Goal: Information Seeking & Learning: Learn about a topic

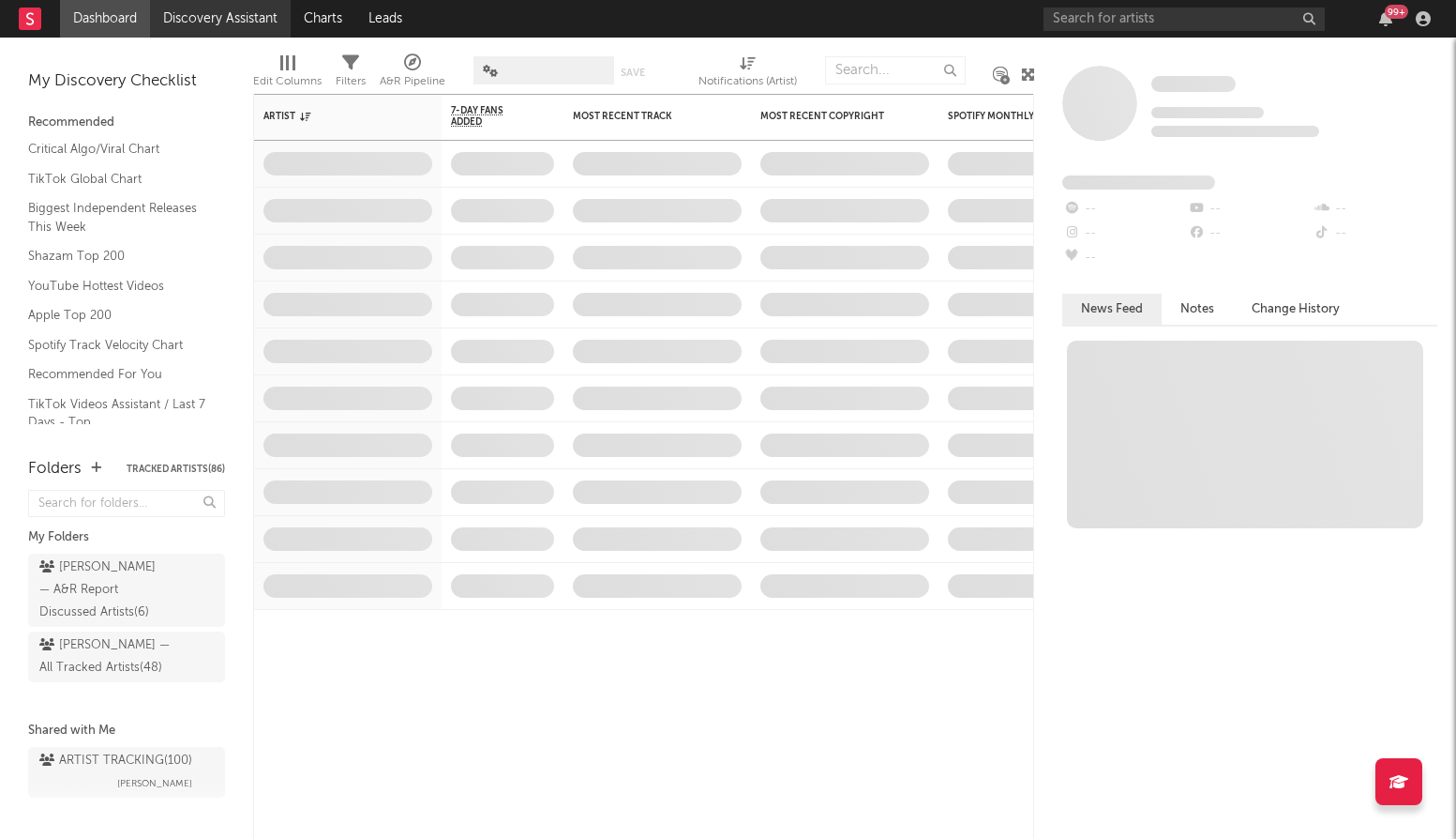
click at [183, 18] on link "Discovery Assistant" at bounding box center [220, 19] width 141 height 38
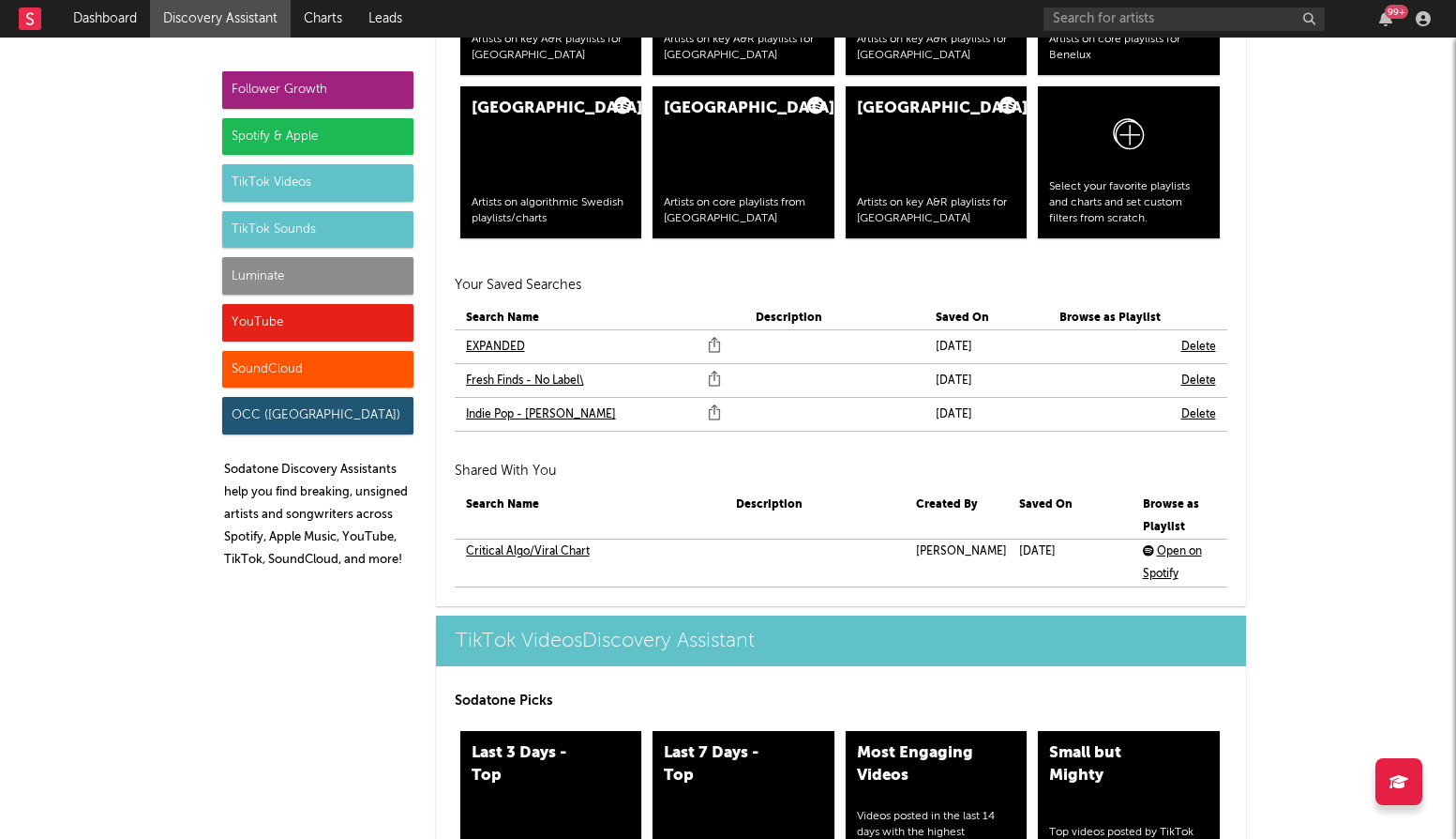
scroll to position [3975, 0]
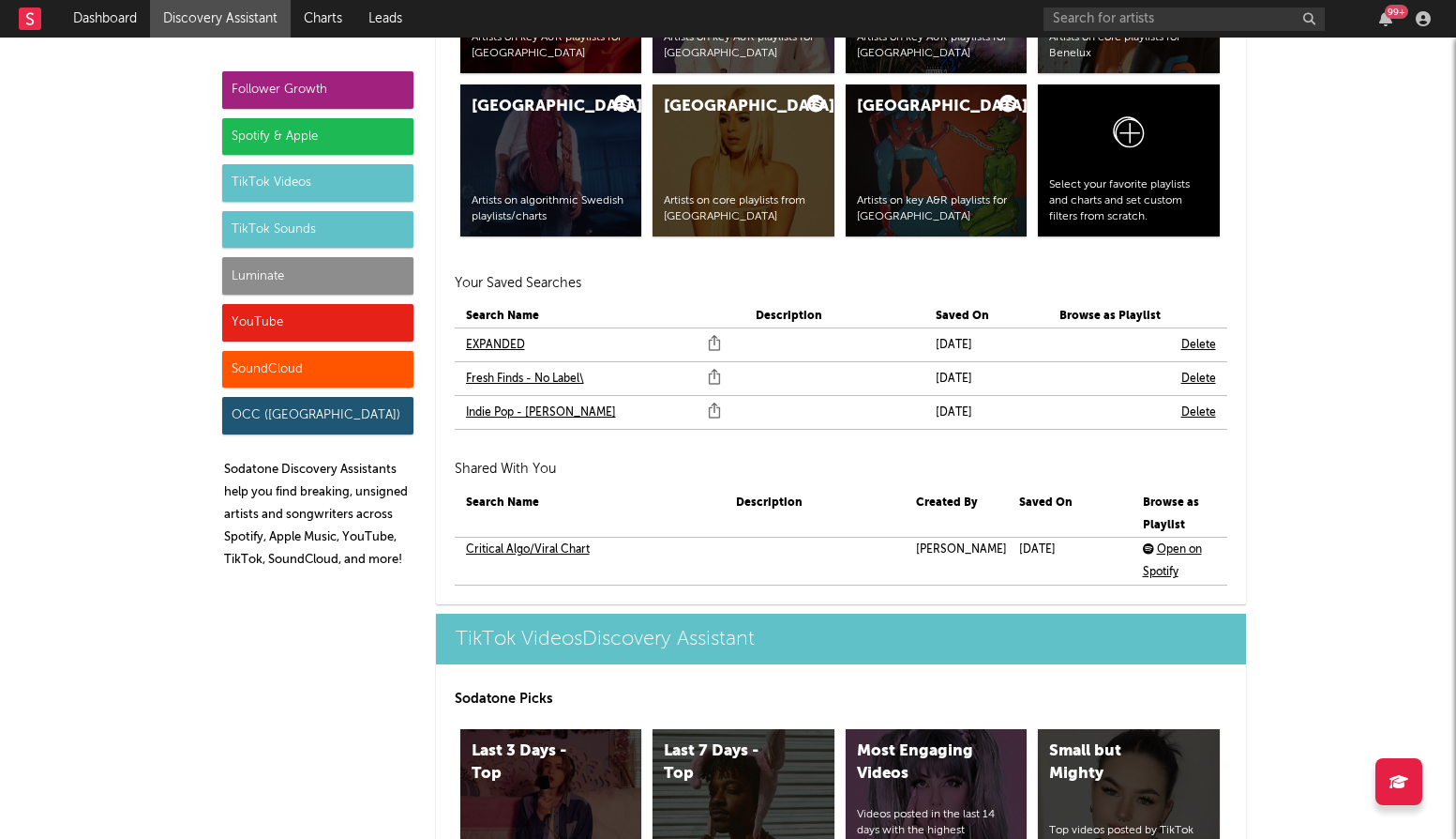
click at [556, 373] on link "Fresh Finds - No Label\" at bounding box center [525, 379] width 118 height 23
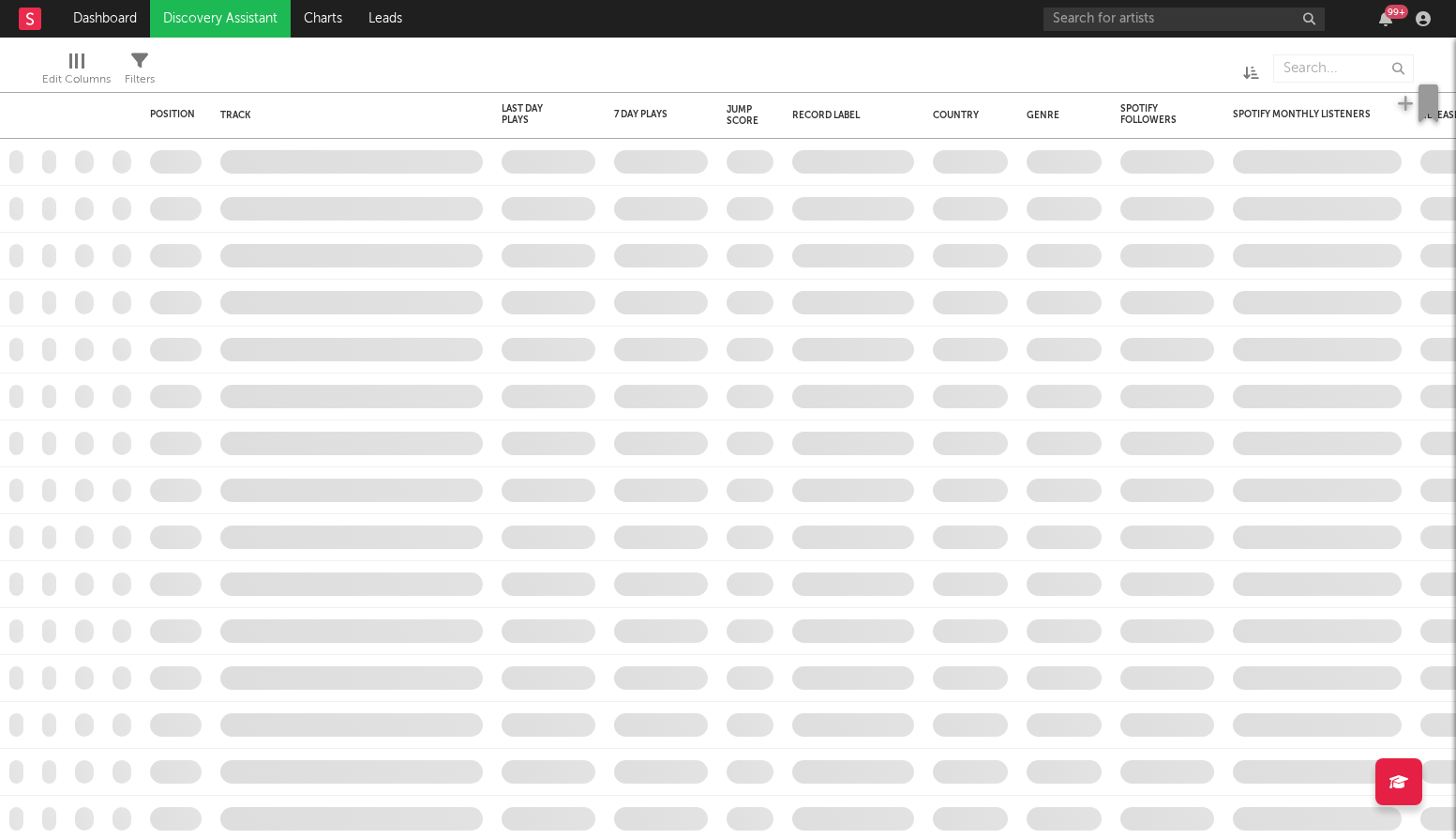
checkbox input "true"
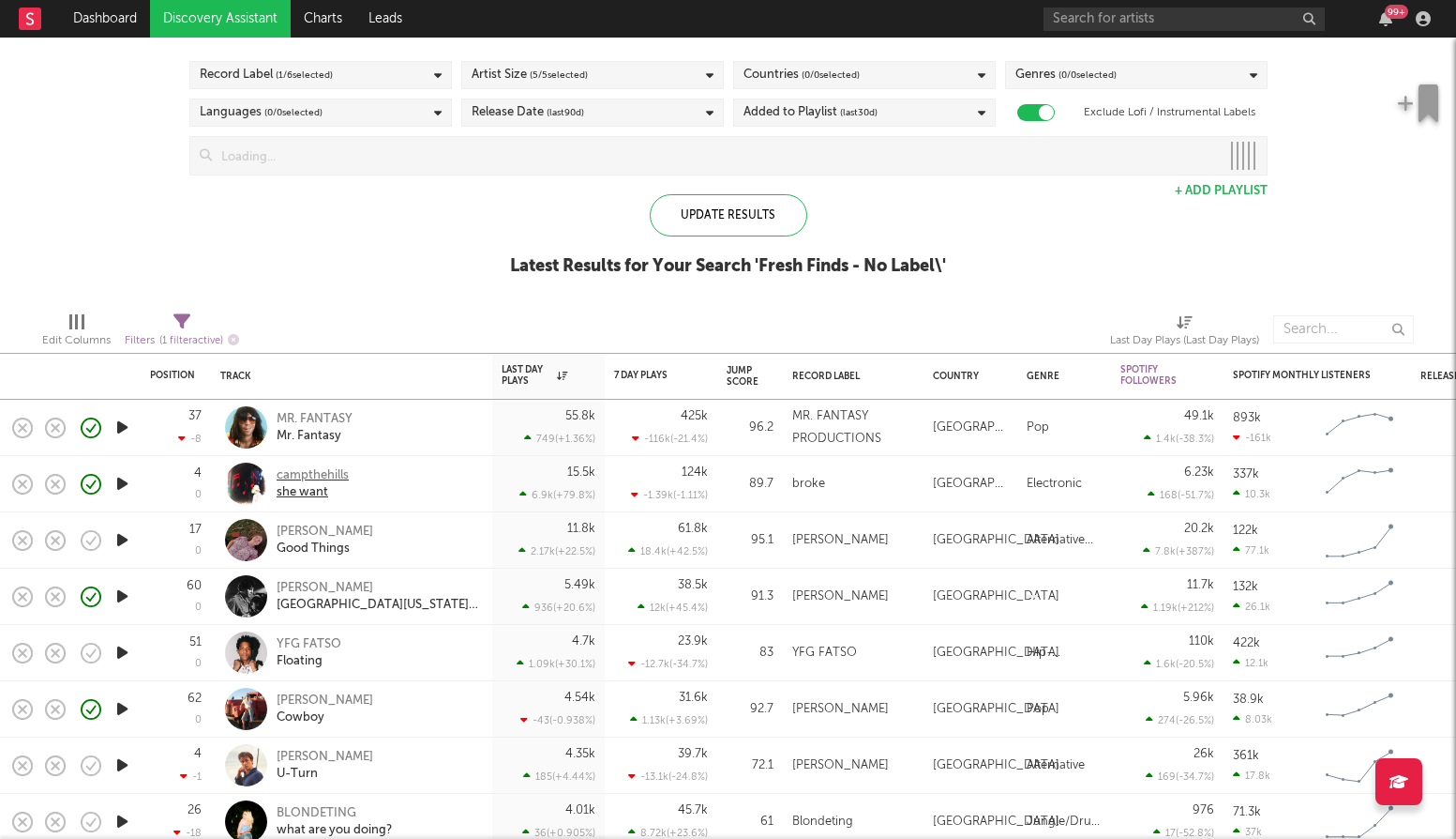
click at [325, 495] on div "she want" at bounding box center [313, 493] width 72 height 17
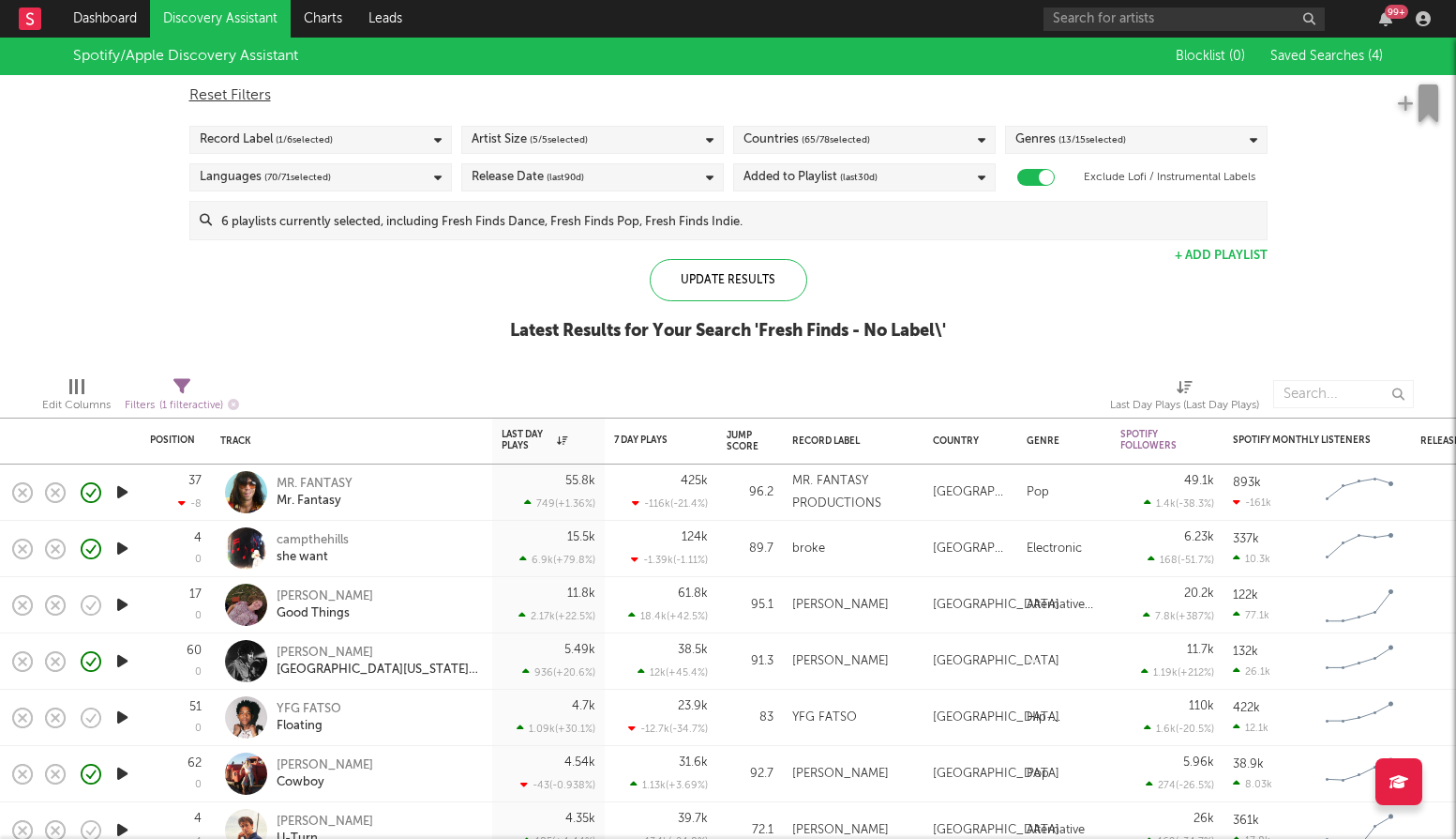
click at [864, 202] on input at bounding box center [739, 220] width 1055 height 38
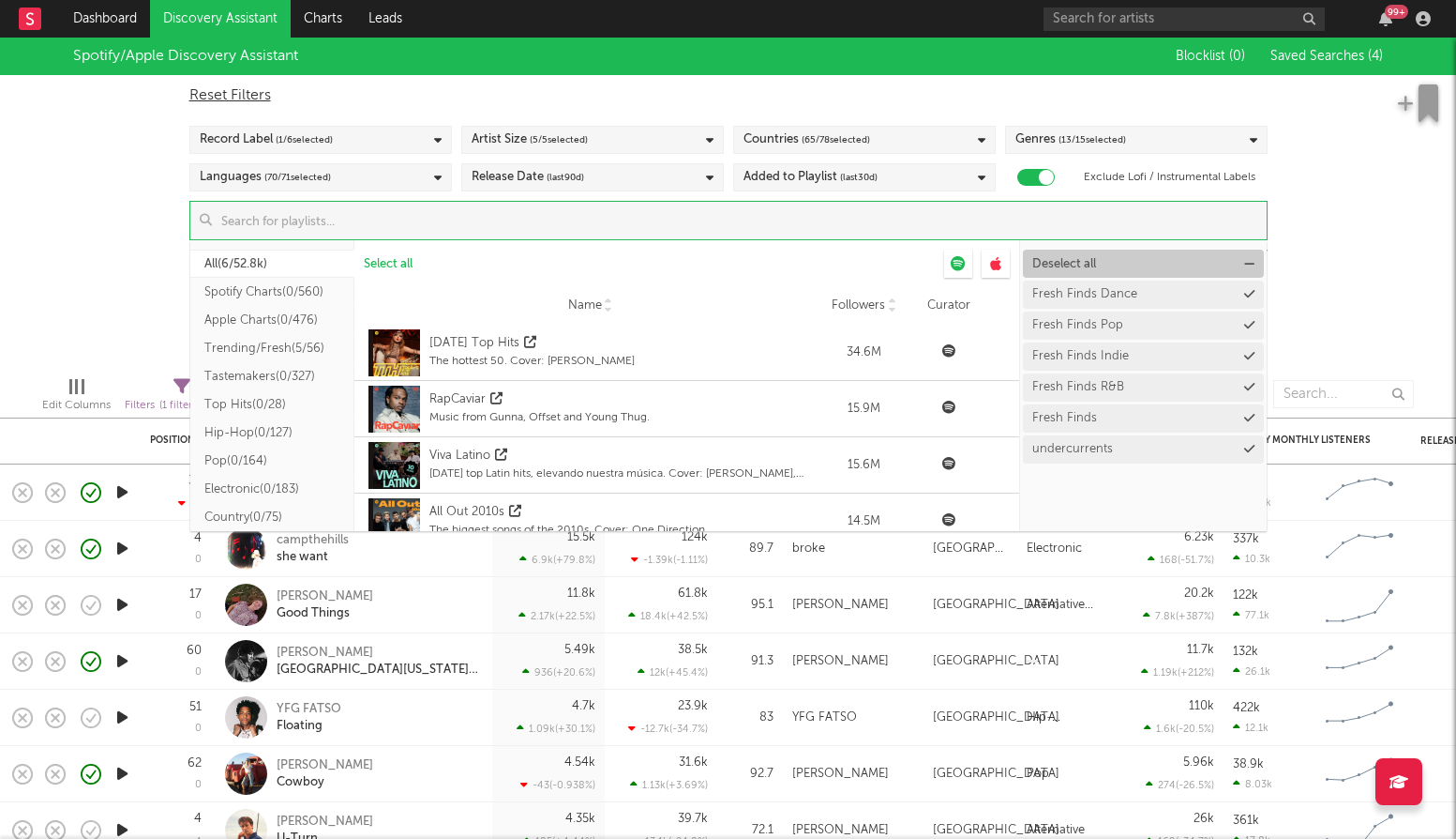
click at [1074, 264] on span "Deselect all" at bounding box center [1064, 264] width 63 height 12
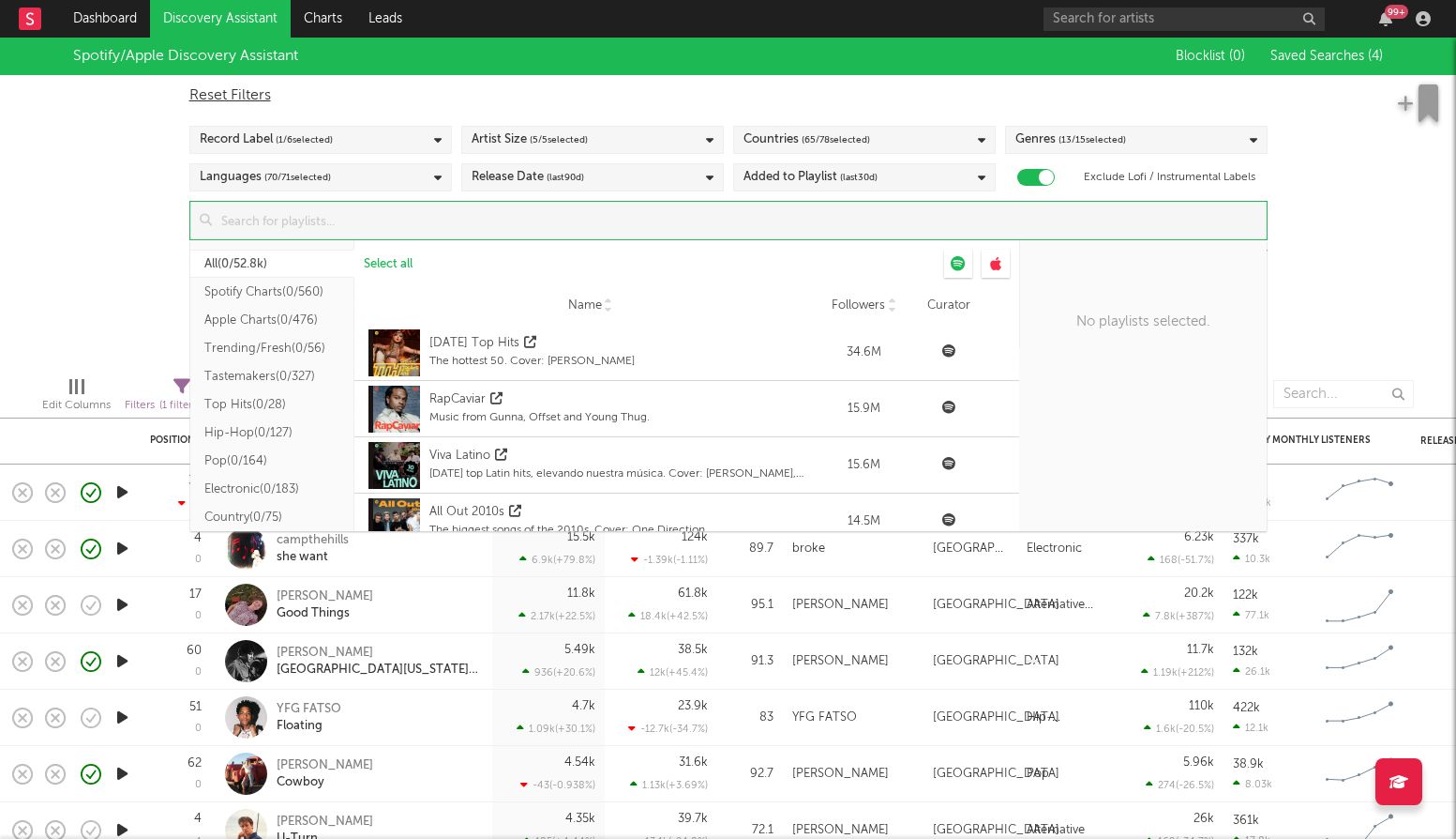
click at [634, 220] on input at bounding box center [739, 220] width 1055 height 38
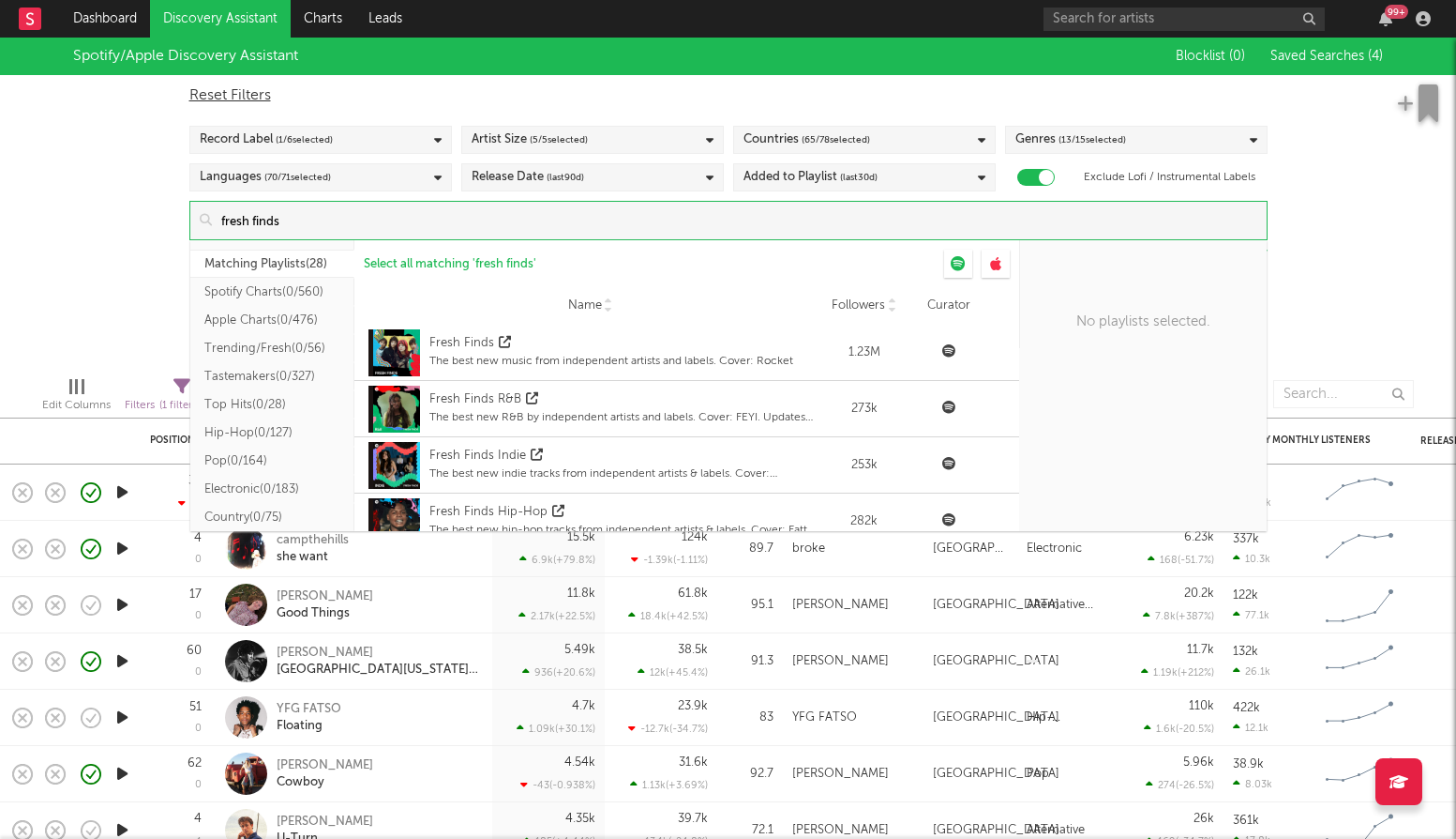
type input "fresh finds"
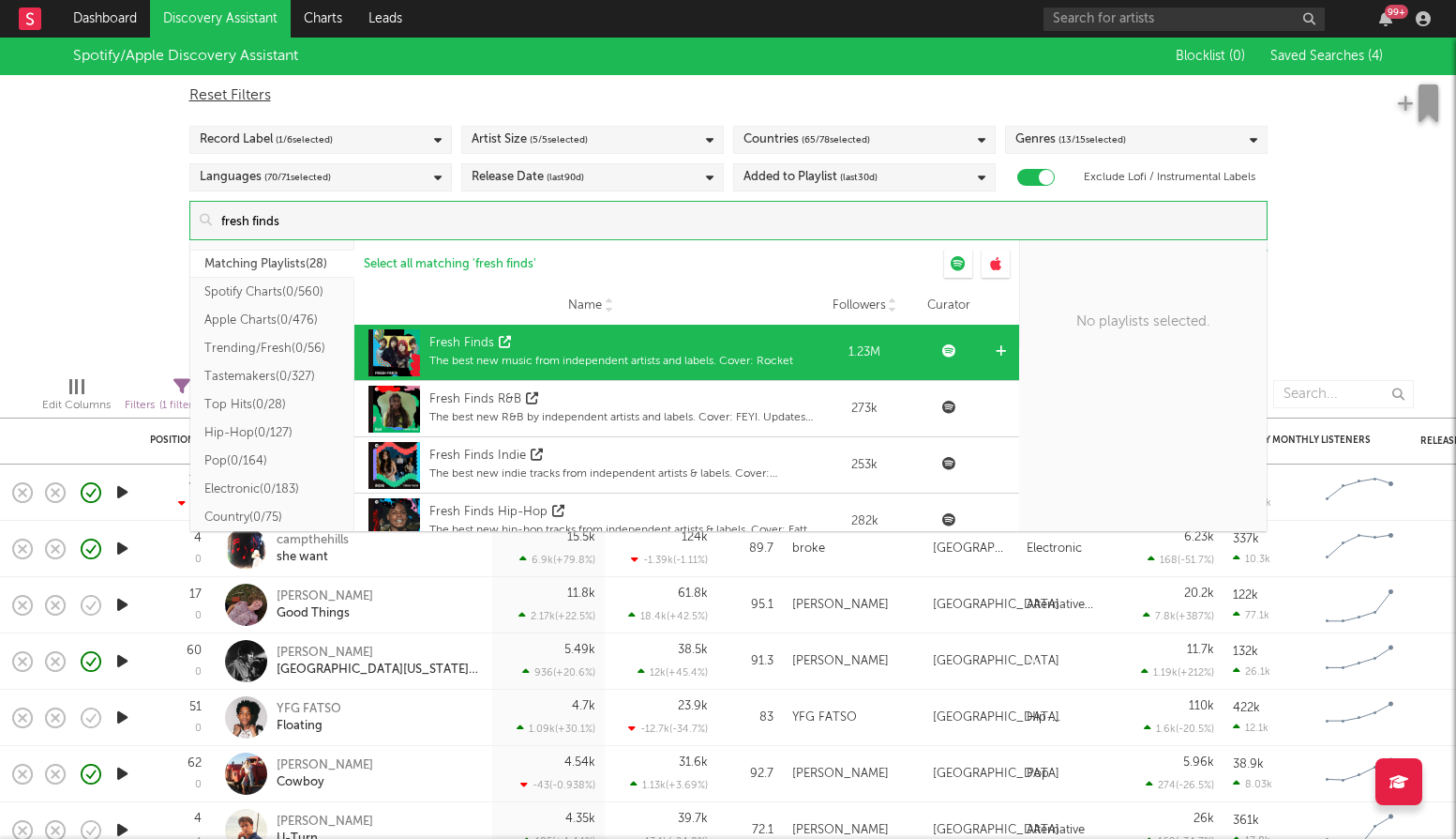
click at [492, 350] on div "Fresh Finds" at bounding box center [463, 343] width 69 height 19
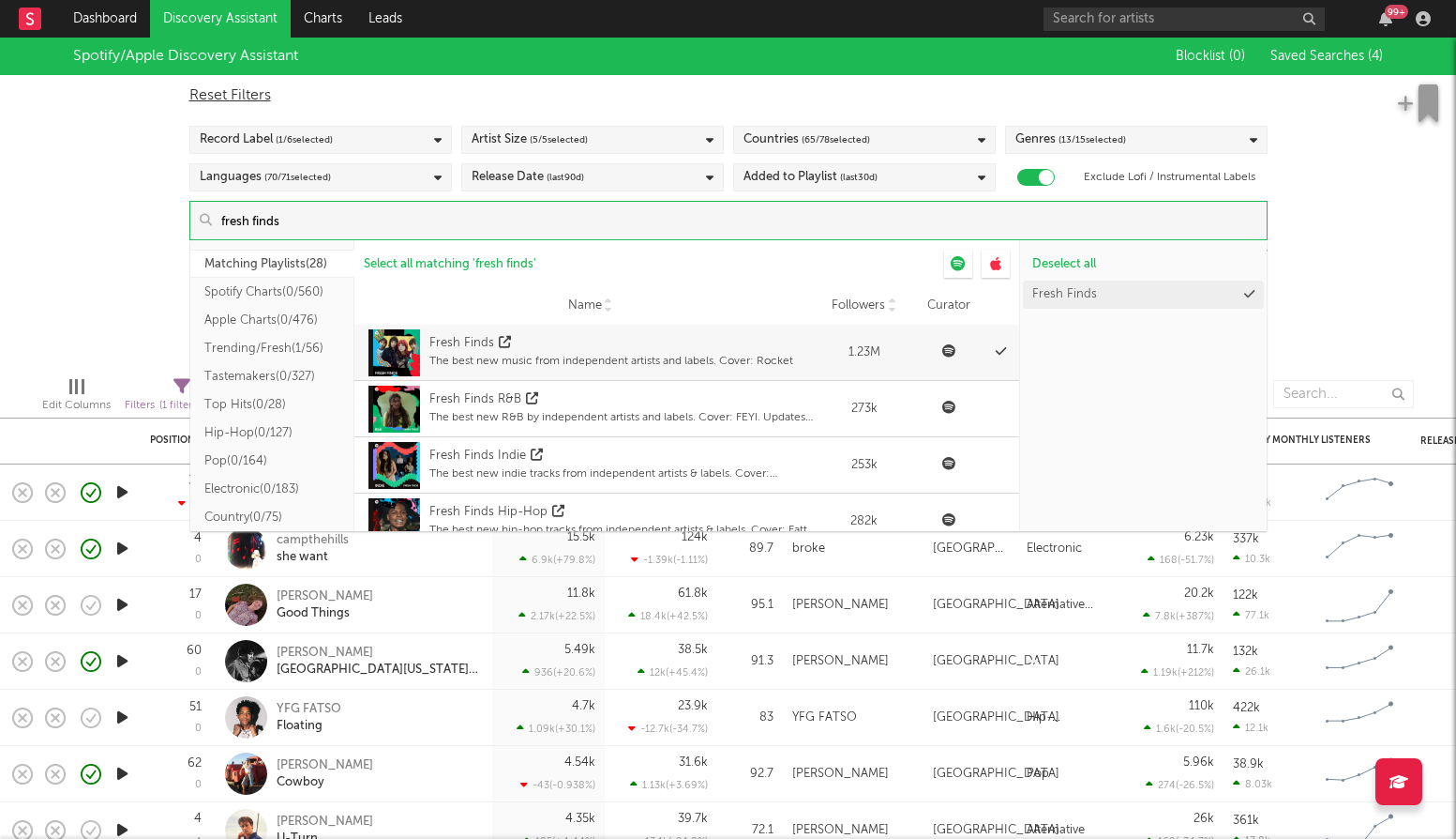
click at [1335, 249] on div "Spotify/Apple Discovery Assistant Blocklist ( 0 ) Saved Searches ( 4 ) Reset Fi…" at bounding box center [728, 200] width 1456 height 323
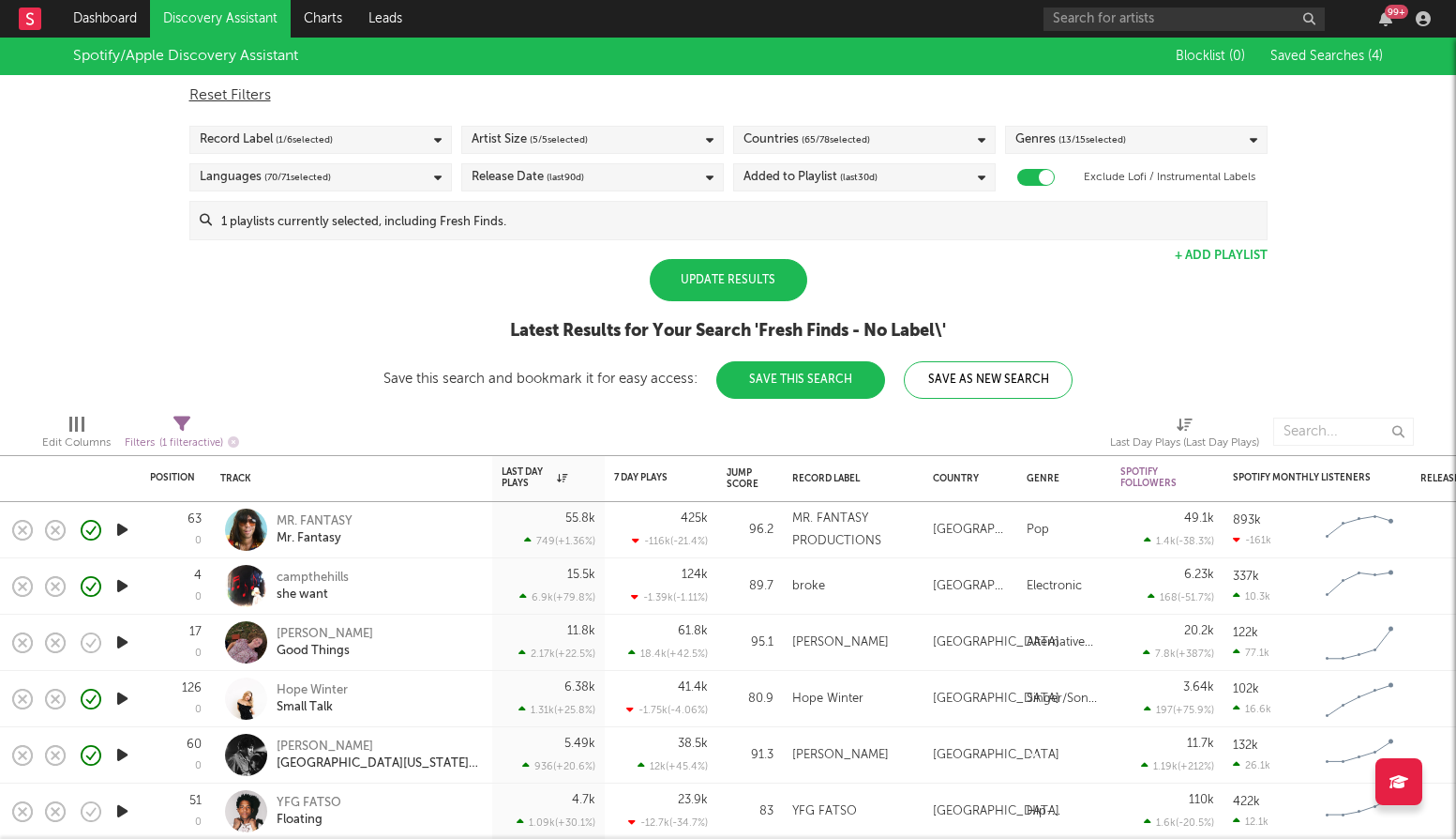
click at [760, 282] on div "Update Results" at bounding box center [728, 280] width 158 height 43
click at [777, 284] on div "Update Results" at bounding box center [728, 280] width 158 height 43
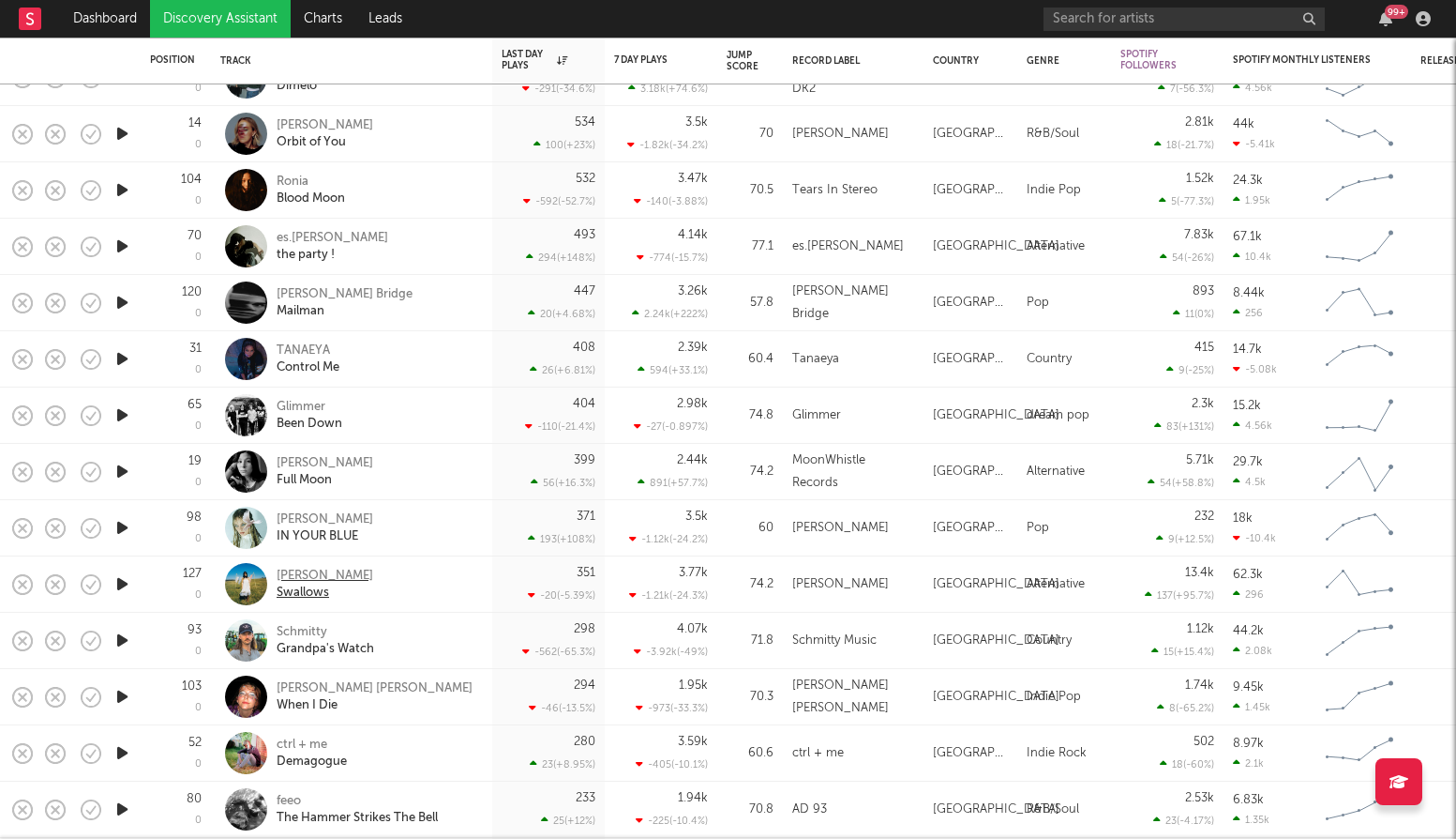
click at [279, 575] on div "Hana Eid" at bounding box center [325, 576] width 96 height 17
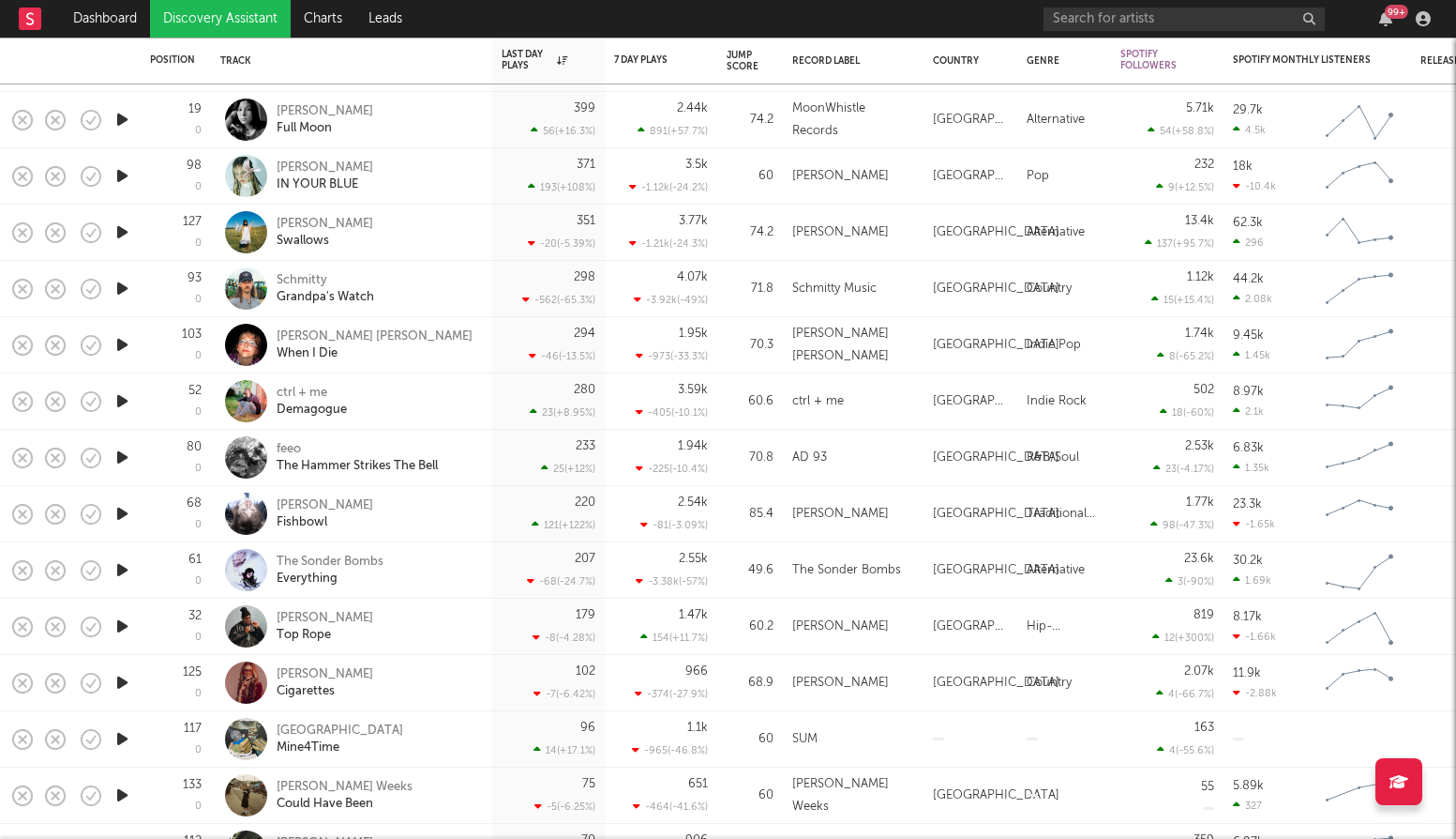
click at [127, 349] on icon "button" at bounding box center [122, 344] width 20 height 24
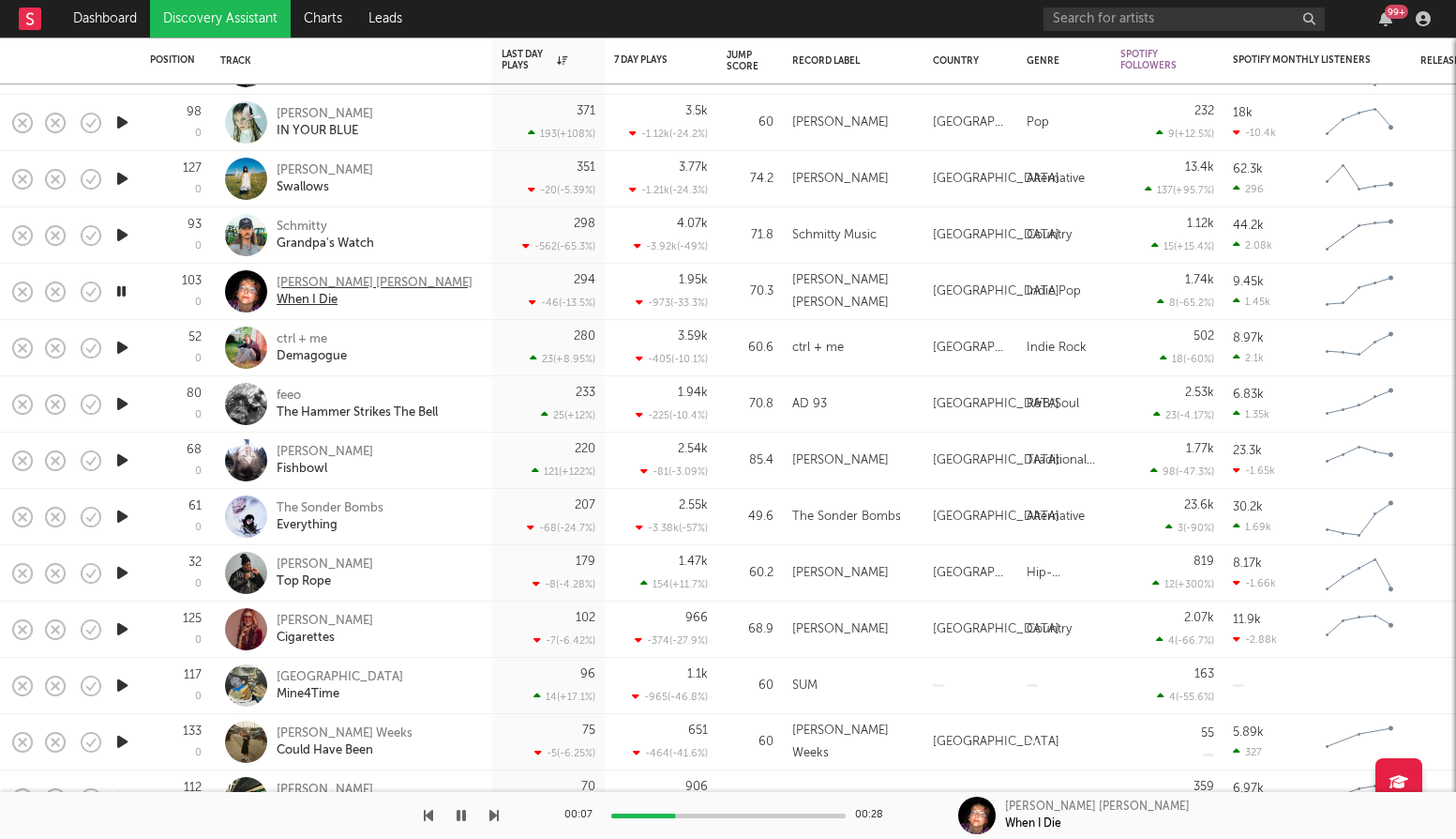
click at [331, 301] on div "When I Die" at bounding box center [374, 300] width 196 height 17
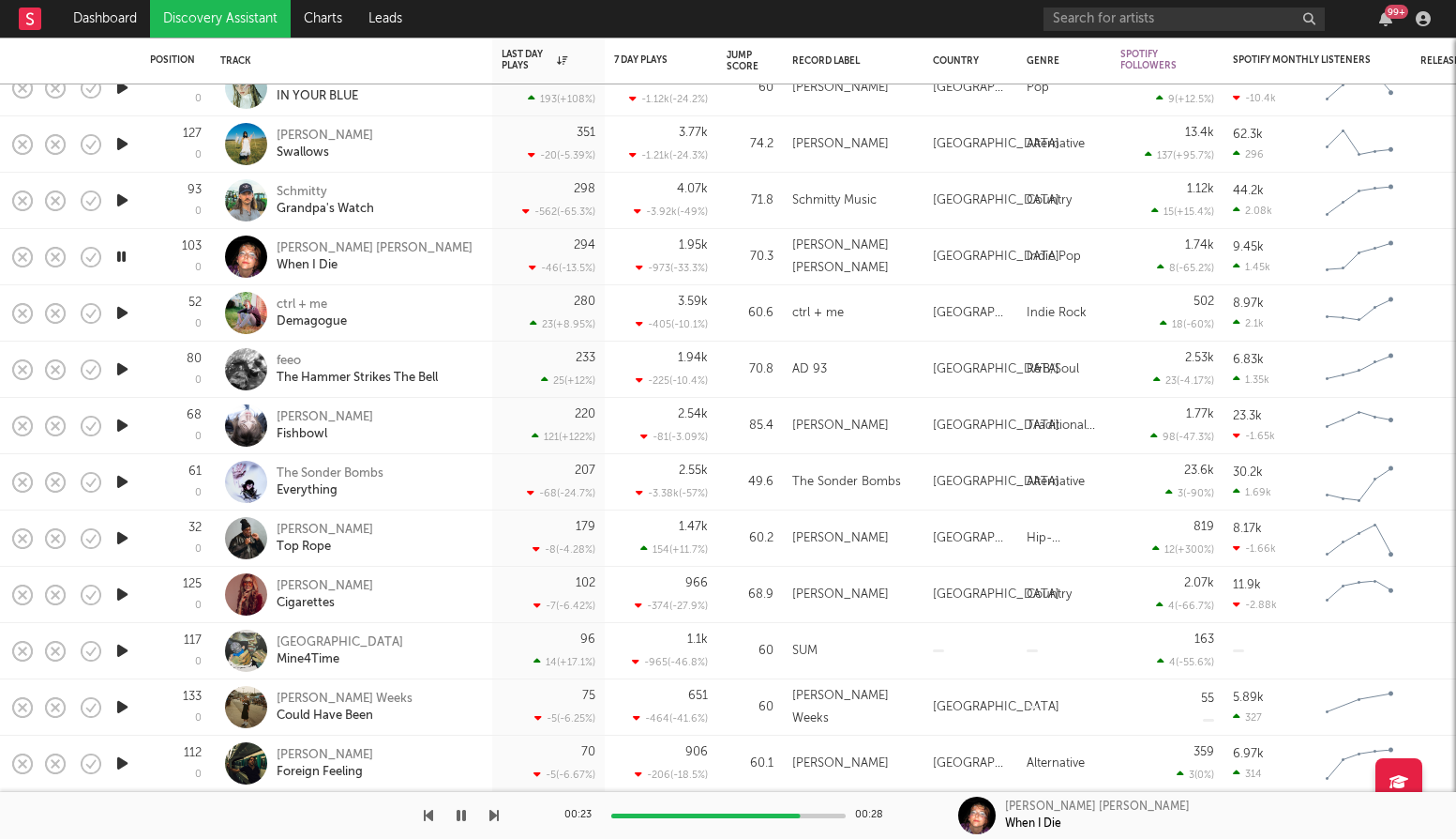
click at [128, 701] on icon "button" at bounding box center [122, 707] width 20 height 24
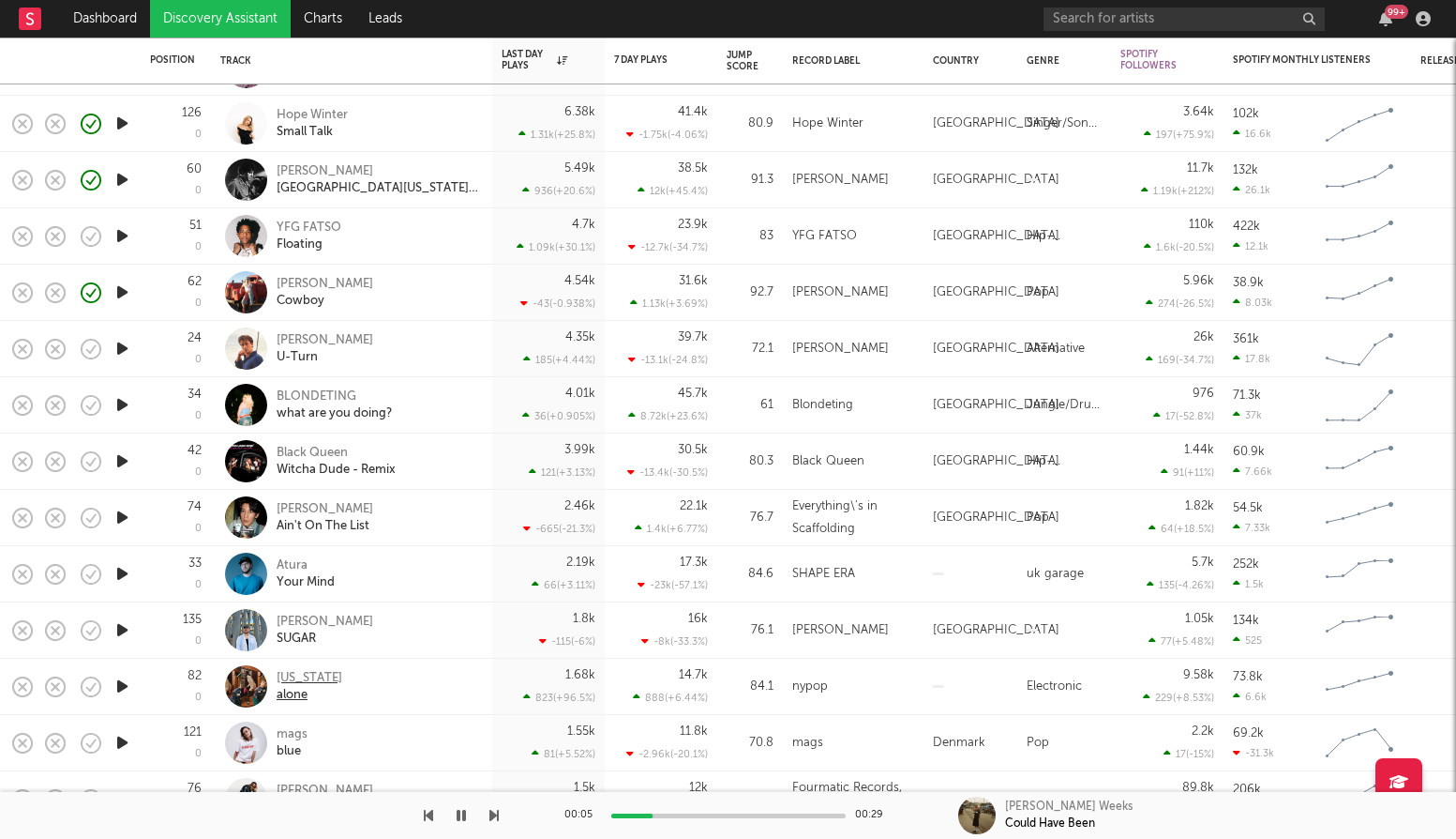
click at [291, 675] on div "[US_STATE]" at bounding box center [309, 678] width 65 height 17
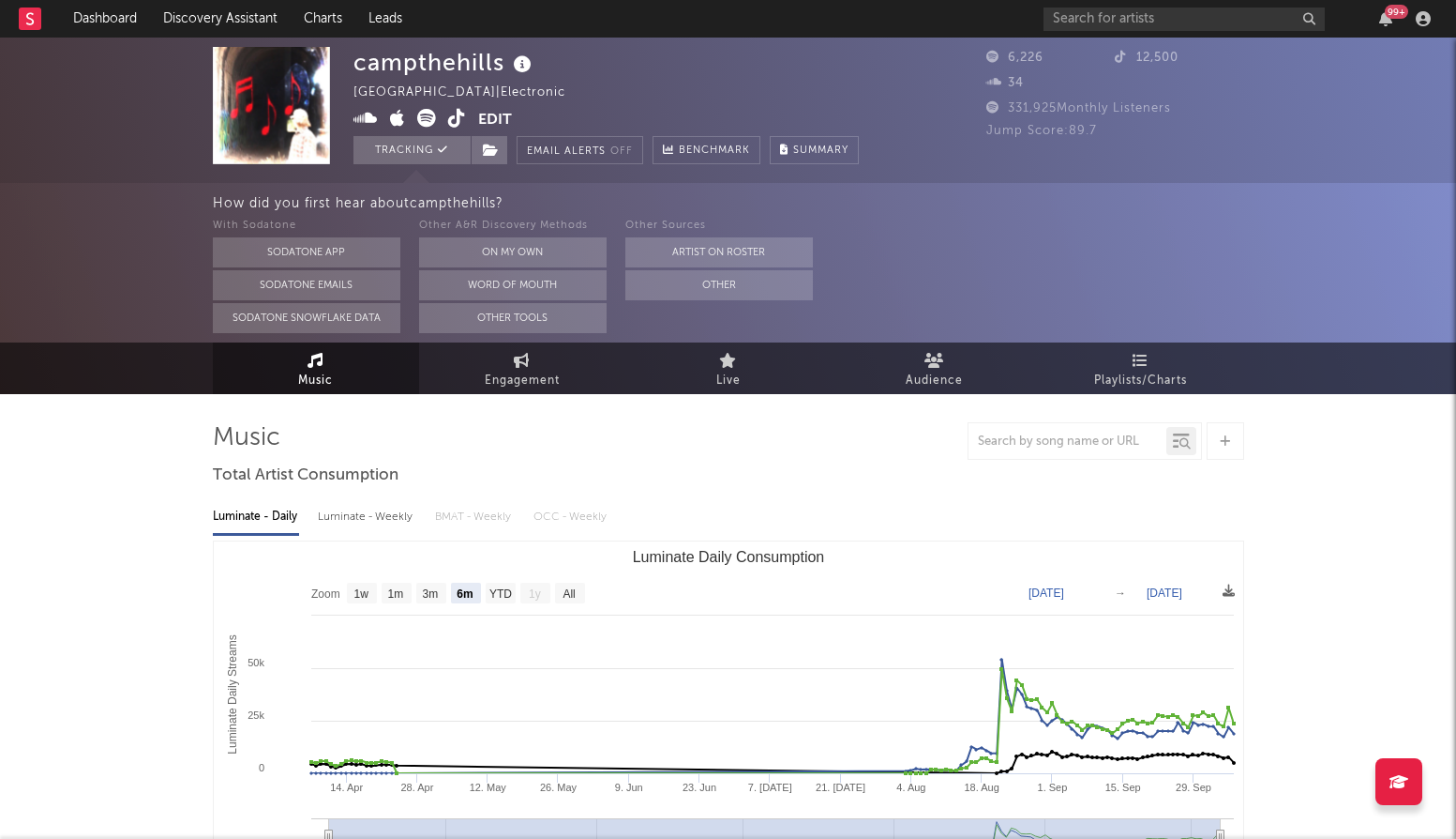
select select "6m"
click at [457, 114] on icon at bounding box center [457, 118] width 18 height 19
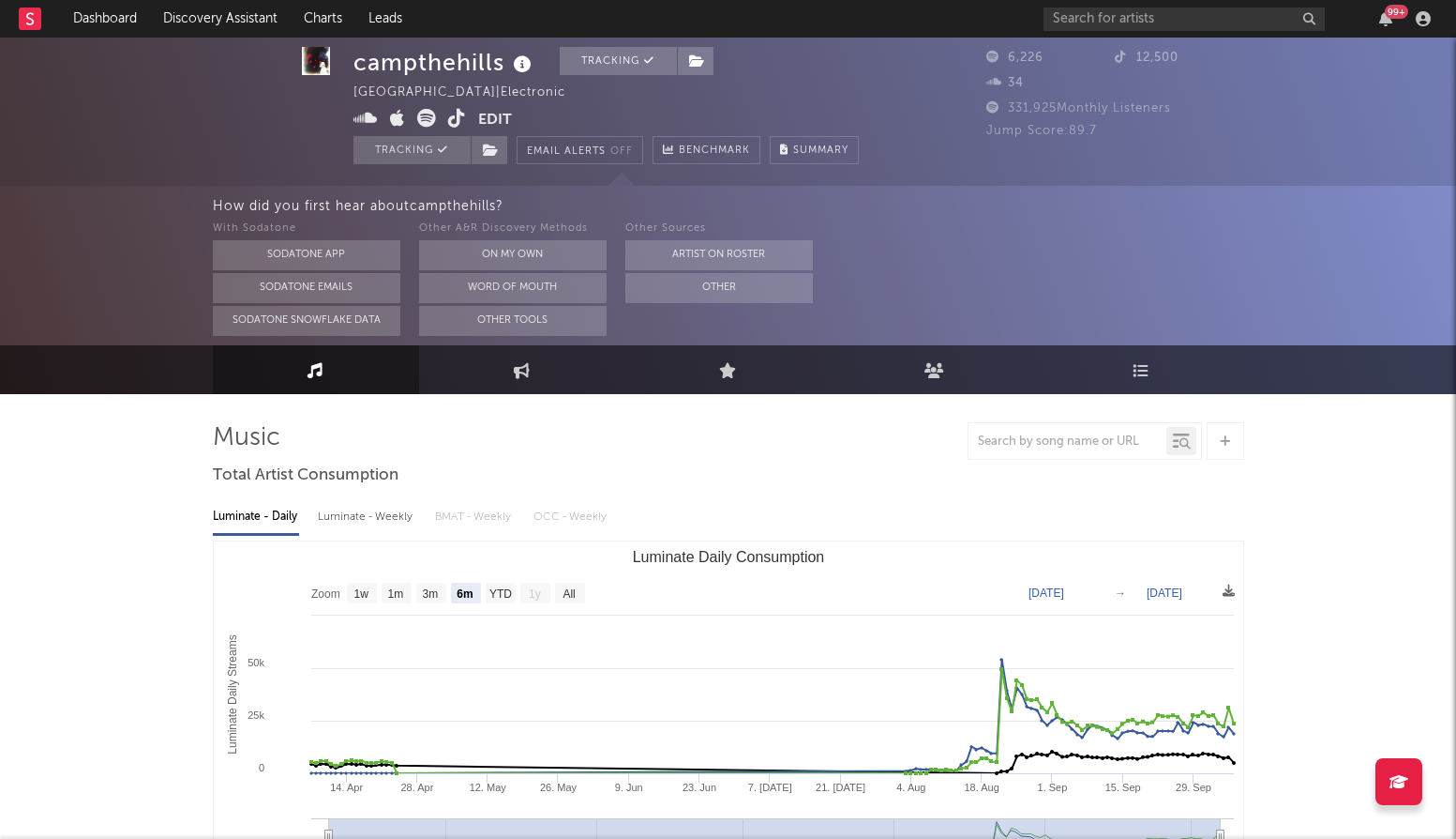
scroll to position [7, 0]
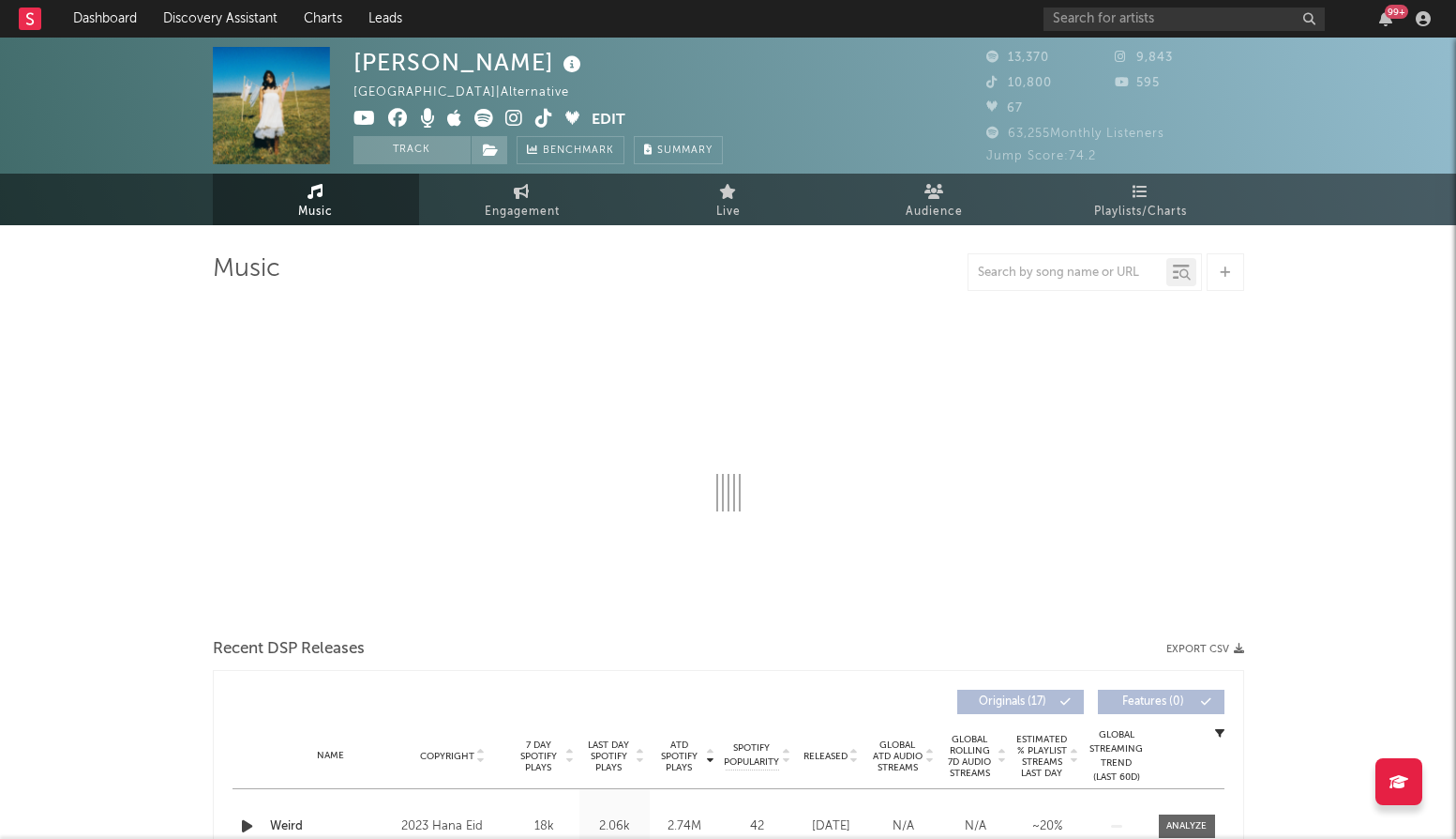
select select "6m"
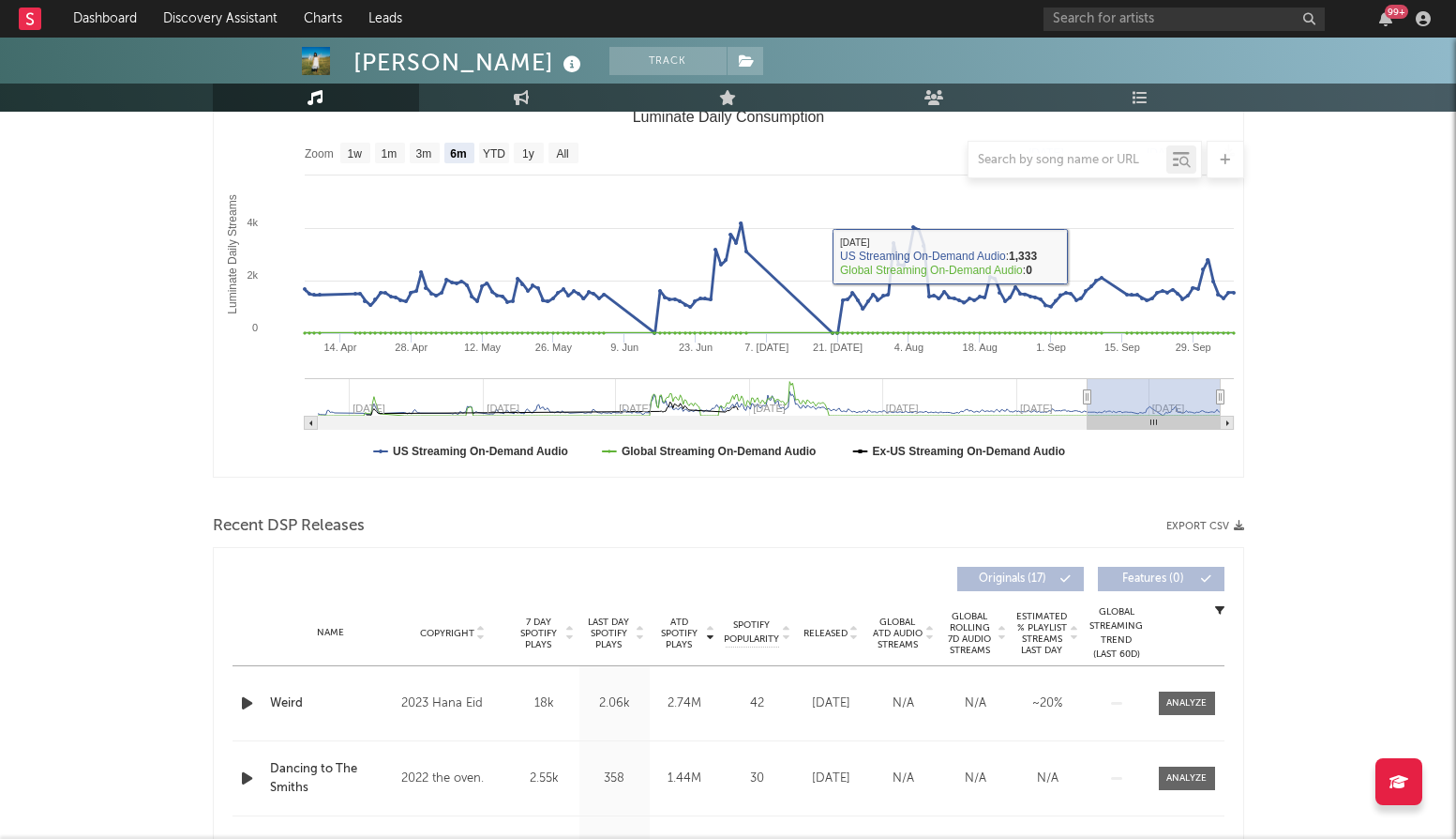
scroll to position [363, 0]
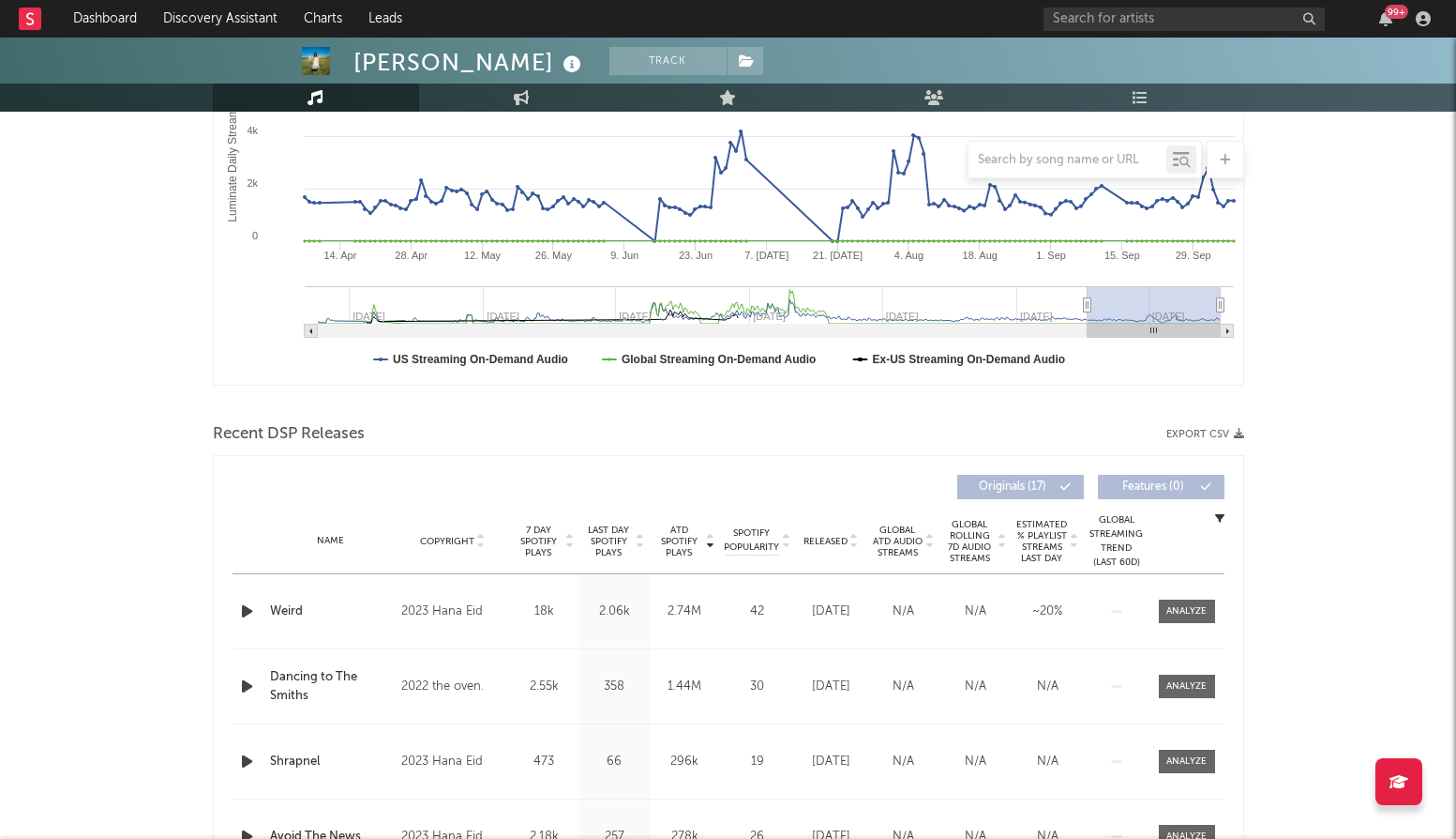
click at [681, 534] on span "ATD Spotify Plays" at bounding box center [679, 541] width 50 height 34
click at [244, 608] on icon "button" at bounding box center [247, 611] width 20 height 24
click at [249, 605] on icon "button" at bounding box center [247, 611] width 20 height 24
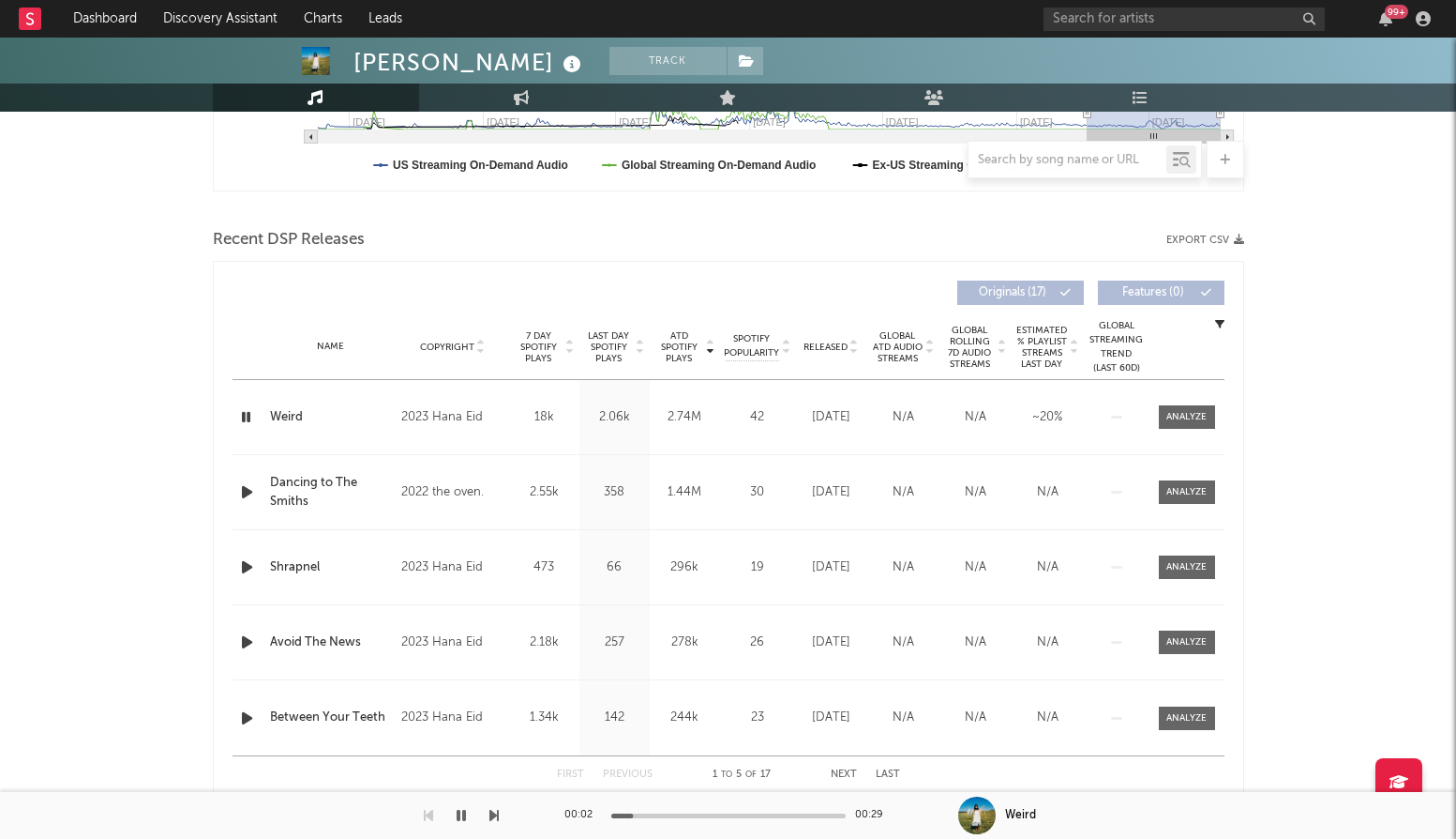
scroll to position [584, 0]
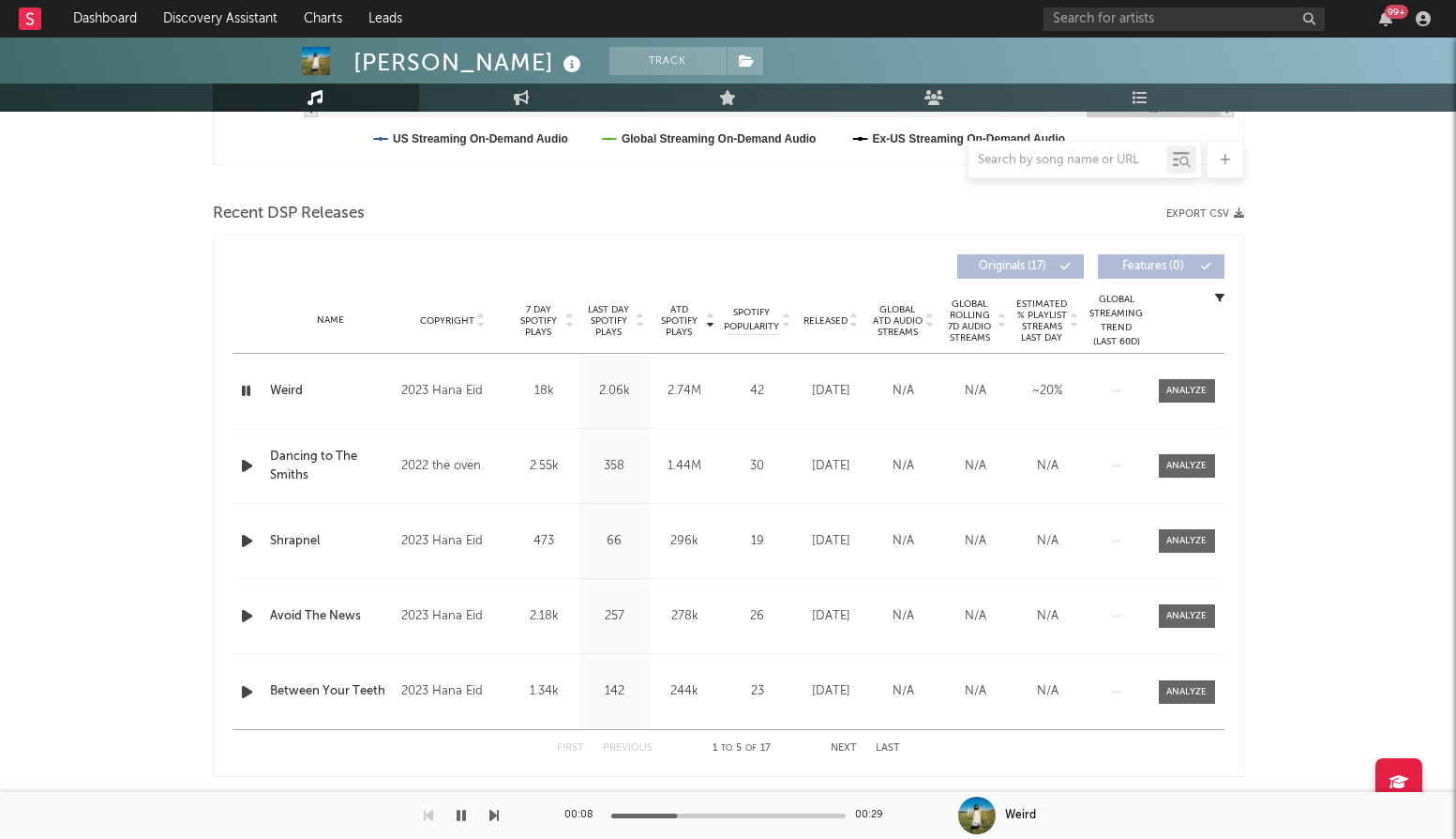
click at [839, 328] on div "Name Copyright Label Album Names Composer Names 7 Day Spotify Plays Last Day Sp…" at bounding box center [728, 320] width 992 height 65
click at [835, 324] on span "Released" at bounding box center [825, 321] width 44 height 11
click at [243, 396] on icon "button" at bounding box center [247, 391] width 20 height 24
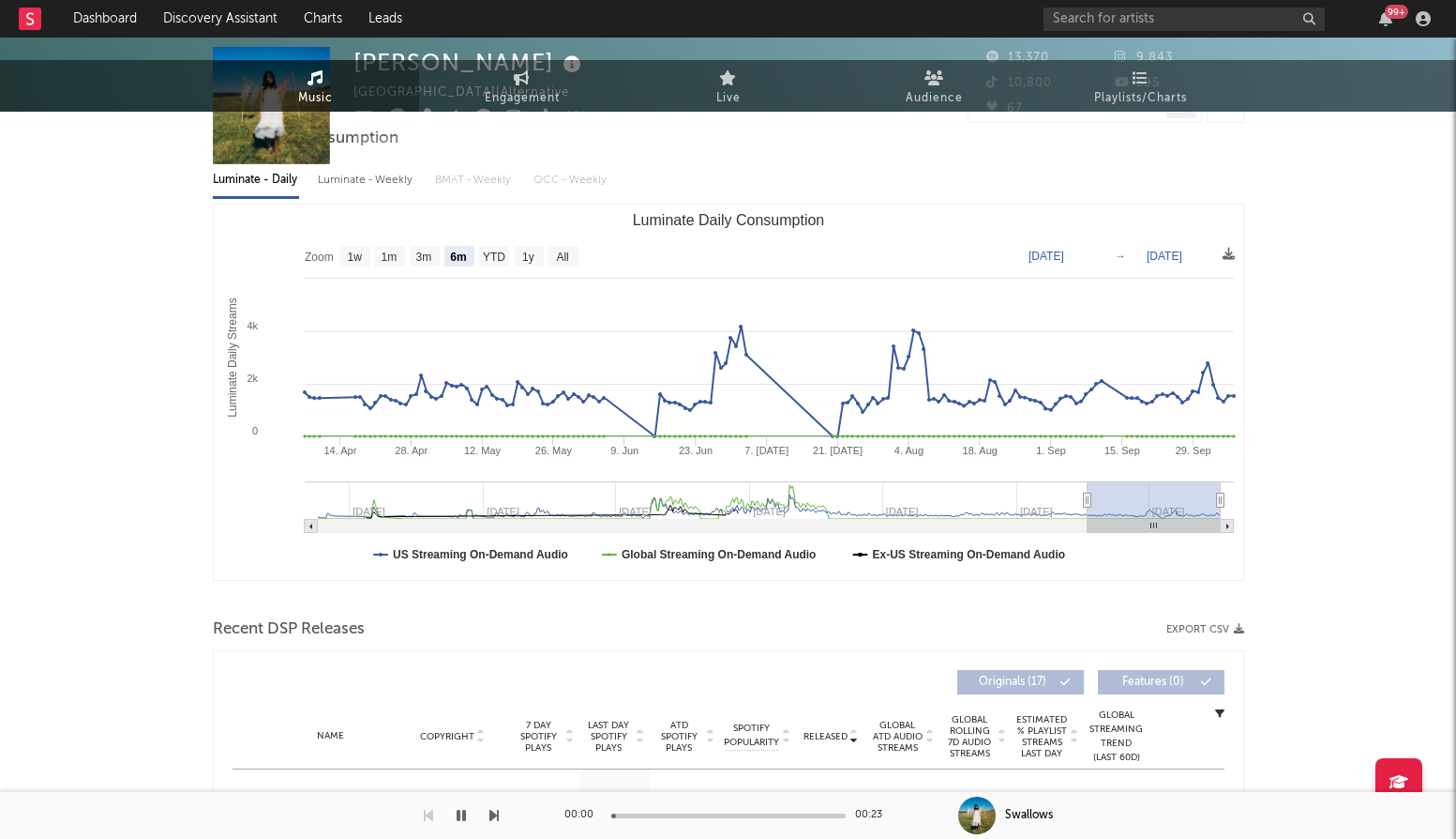
scroll to position [0, 0]
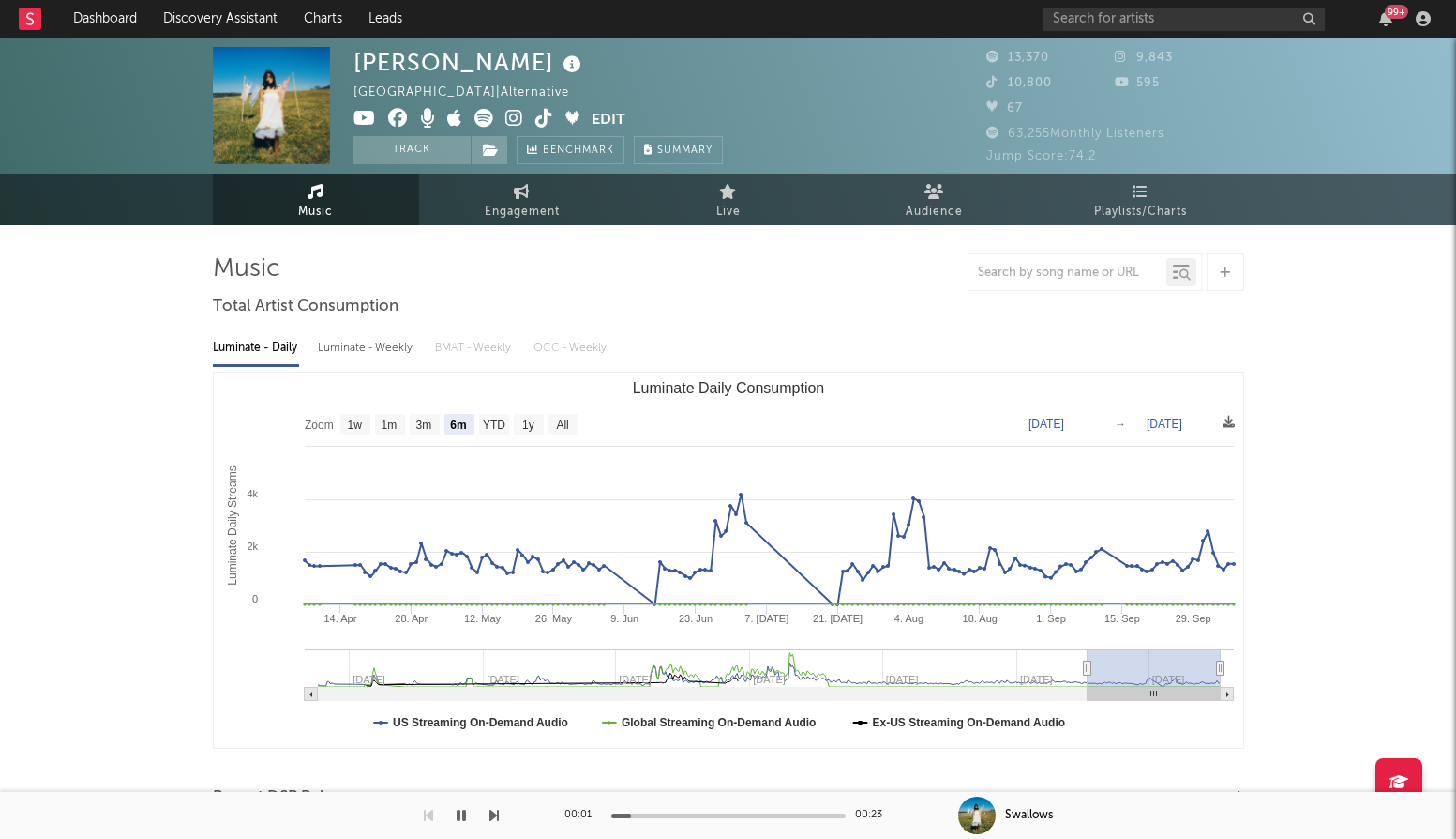
click at [550, 114] on icon at bounding box center [544, 118] width 18 height 19
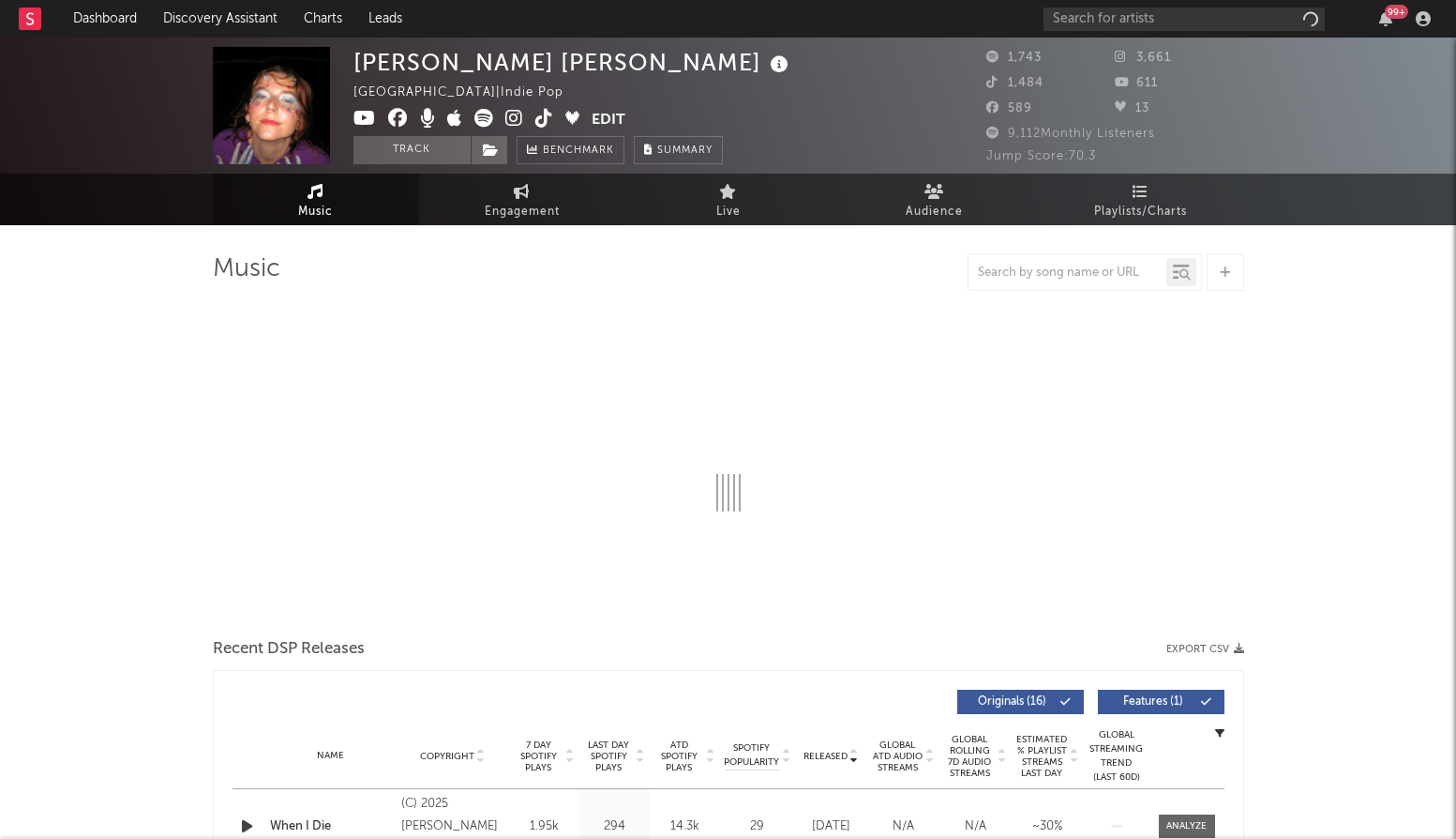
select select "6m"
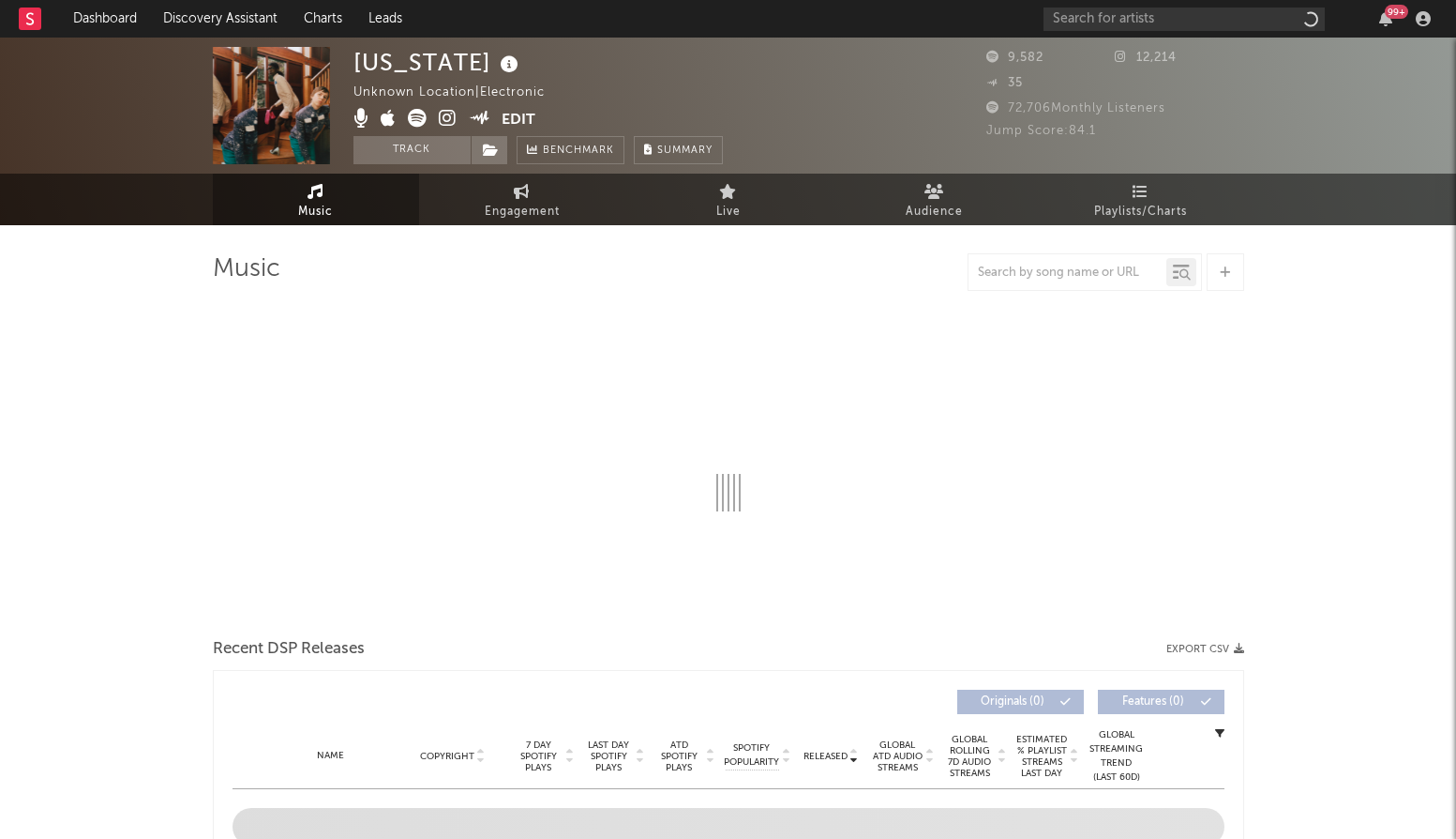
select select "1w"
